Goal: Transaction & Acquisition: Purchase product/service

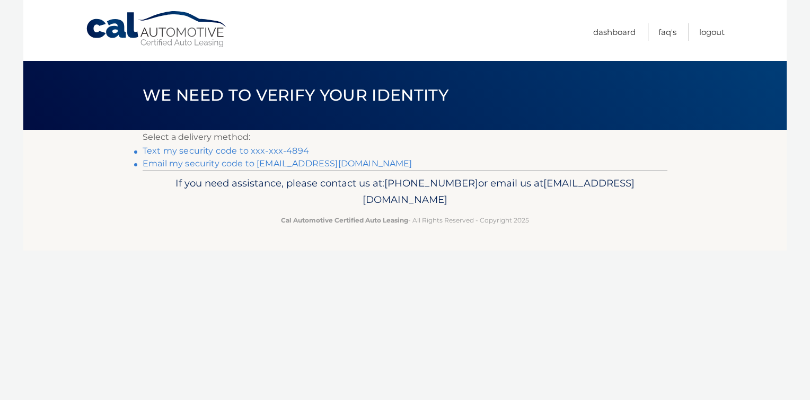
click at [287, 150] on link "Text my security code to xxx-xxx-4894" at bounding box center [226, 151] width 167 height 10
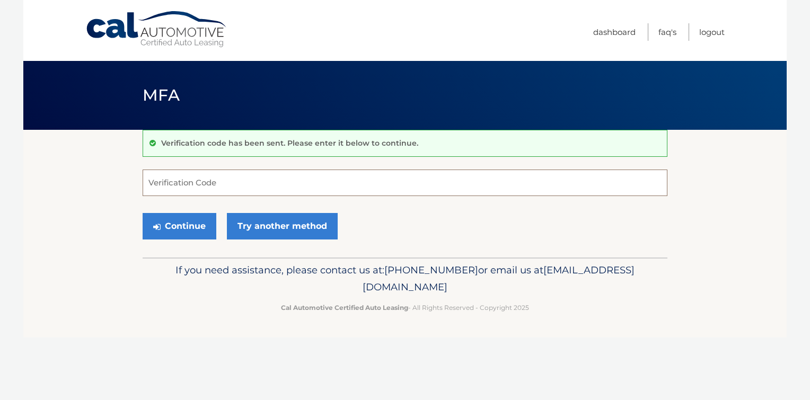
click at [500, 187] on input "Verification Code" at bounding box center [405, 183] width 525 height 27
type input "229895"
click at [171, 223] on button "Continue" at bounding box center [180, 226] width 74 height 27
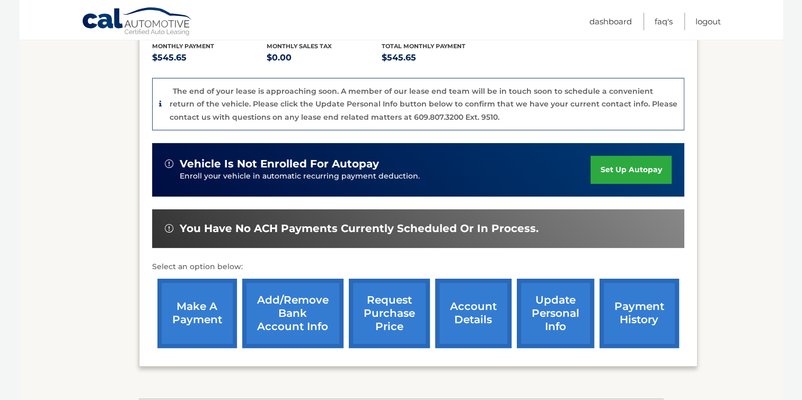
scroll to position [159, 0]
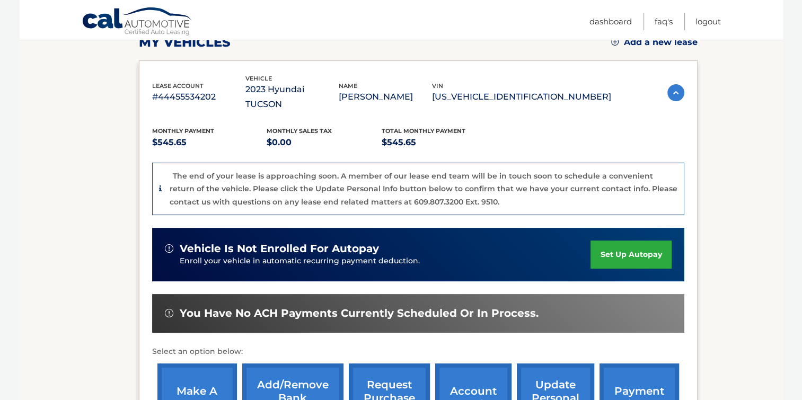
click at [189, 371] on link "make a payment" at bounding box center [198, 398] width 80 height 69
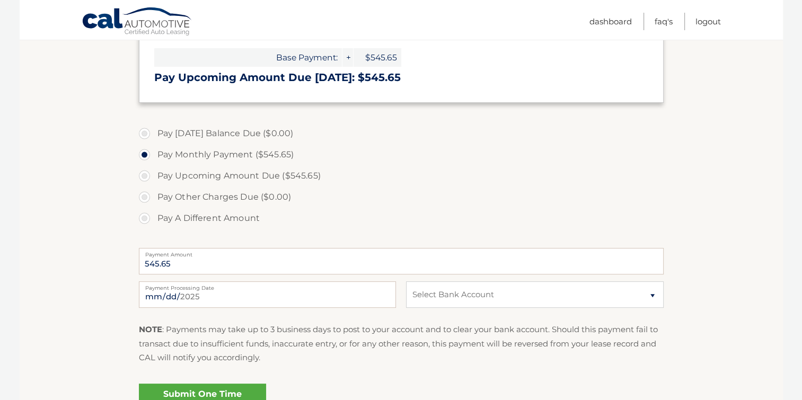
scroll to position [265, 0]
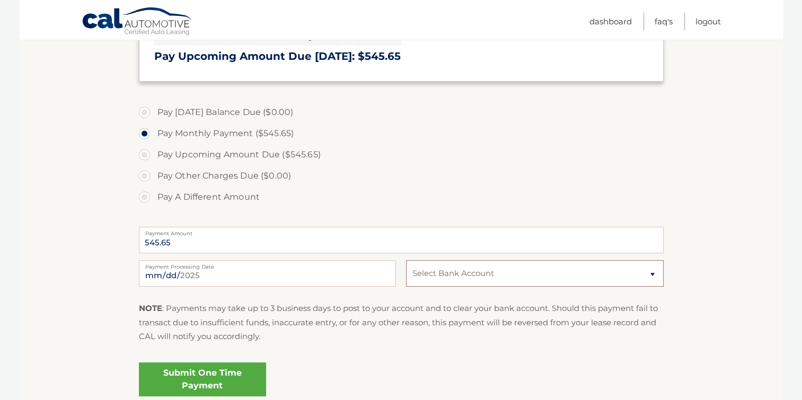
click at [629, 280] on select "Select Bank Account Checking ISLAND FEDERAL CREDIT UNION *****9454 Checking ISL…" at bounding box center [534, 273] width 257 height 27
select select "ZDJmZjM5ODUtMDEyMC00MmEyLWIwYzctODdiNTM3NmM1YTkz"
click at [406, 260] on select "Select Bank Account Checking ISLAND FEDERAL CREDIT UNION *****9454 Checking ISL…" at bounding box center [534, 273] width 257 height 27
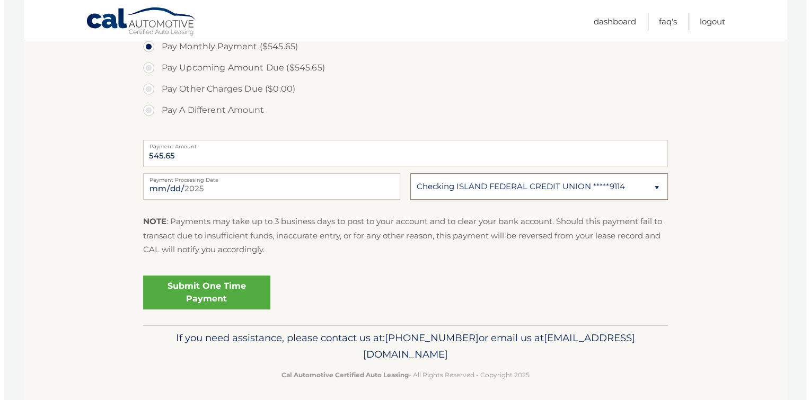
scroll to position [356, 0]
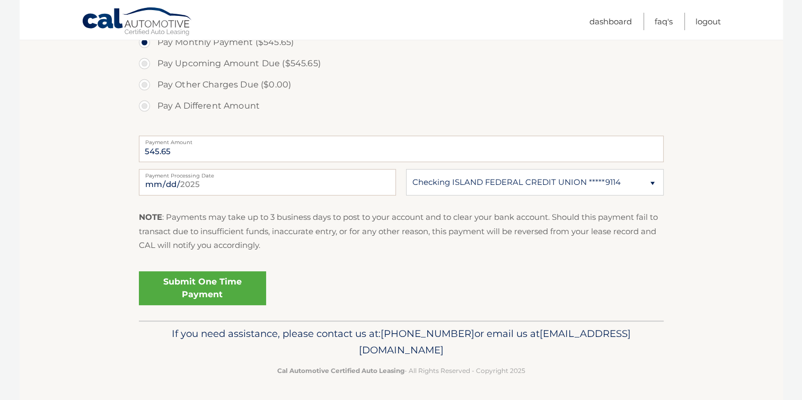
click at [224, 289] on link "Submit One Time Payment" at bounding box center [202, 289] width 127 height 34
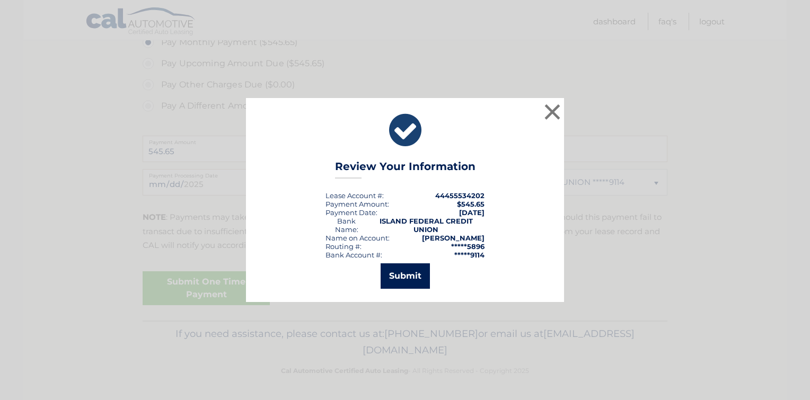
click at [401, 277] on button "Submit" at bounding box center [405, 276] width 49 height 25
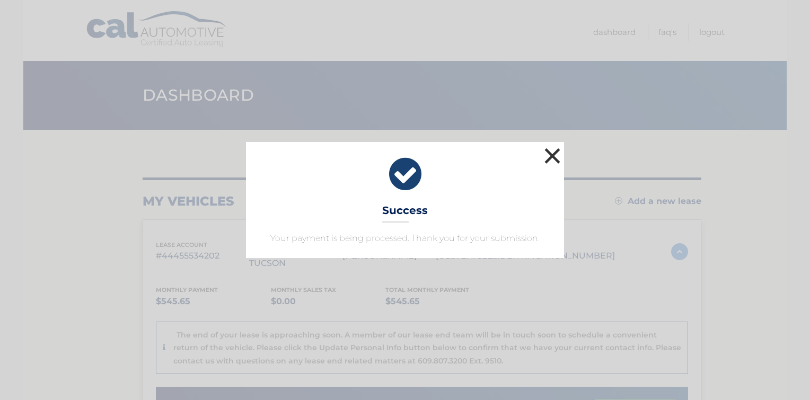
click at [554, 156] on button "×" at bounding box center [552, 155] width 21 height 21
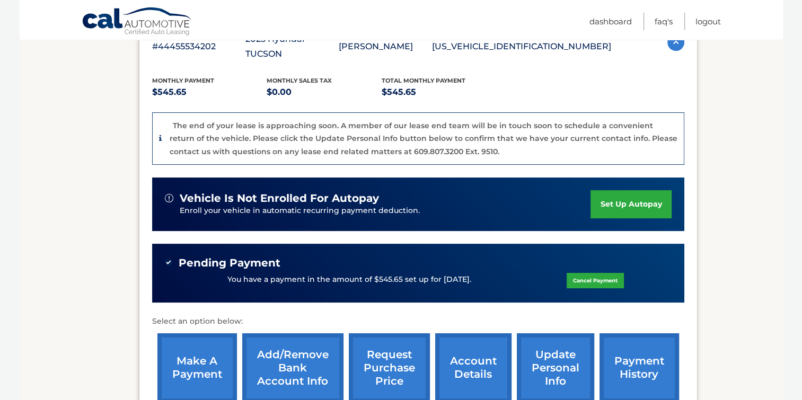
scroll to position [212, 0]
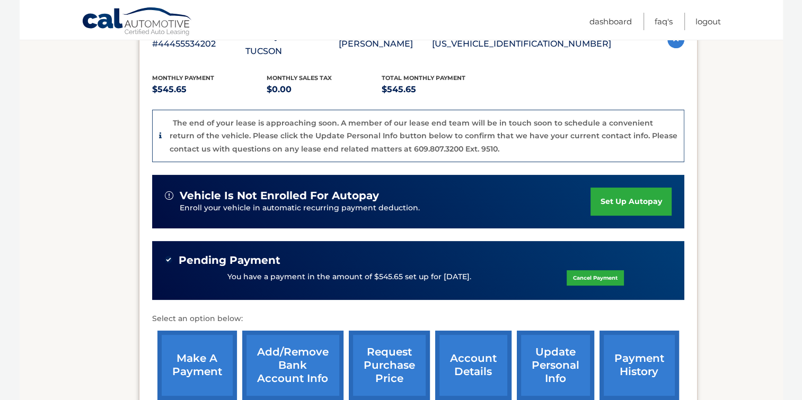
click at [235, 254] on span "Pending Payment" at bounding box center [230, 260] width 102 height 13
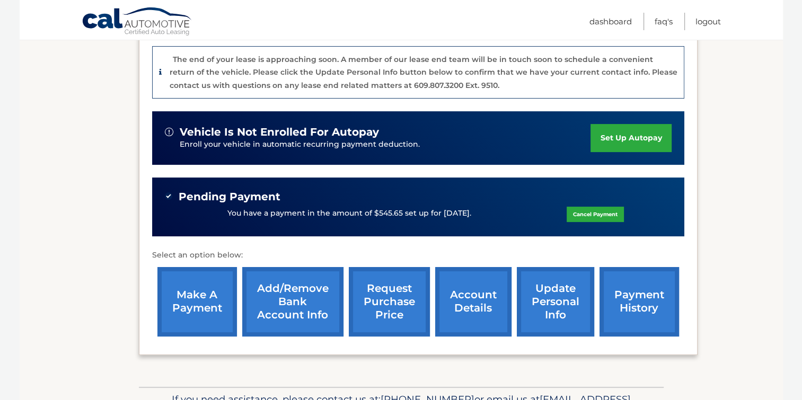
scroll to position [273, 0]
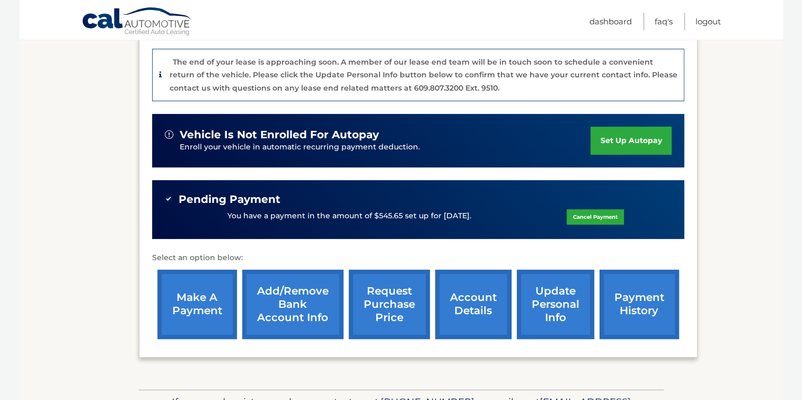
click at [640, 285] on link "payment history" at bounding box center [640, 304] width 80 height 69
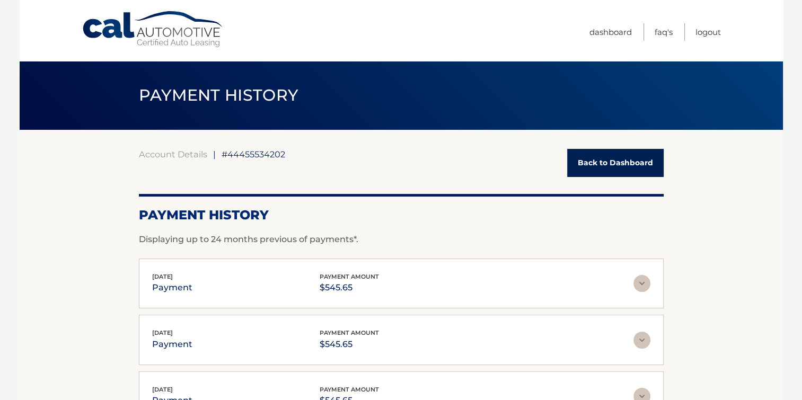
click at [630, 165] on link "Back to Dashboard" at bounding box center [615, 163] width 97 height 28
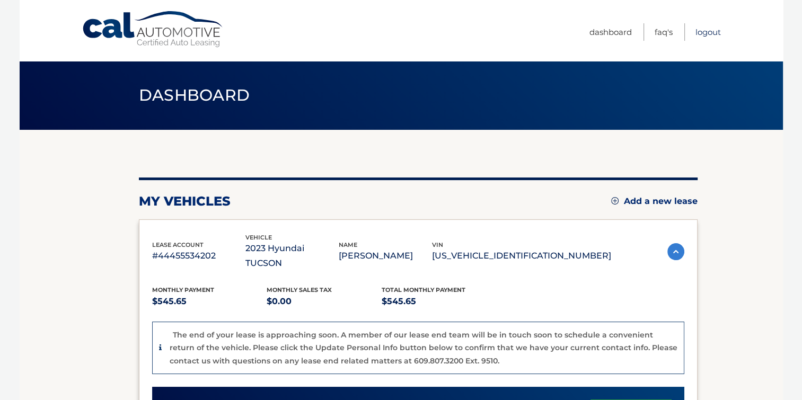
click at [712, 32] on link "Logout" at bounding box center [708, 32] width 25 height 18
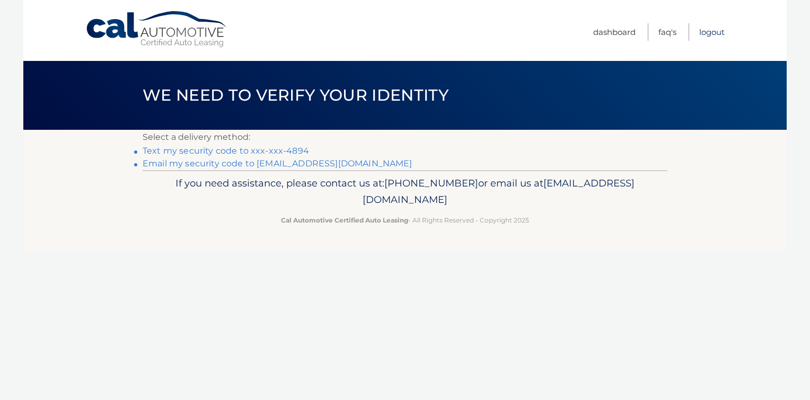
click at [714, 34] on link "Logout" at bounding box center [712, 32] width 25 height 18
